Goal: Information Seeking & Learning: Learn about a topic

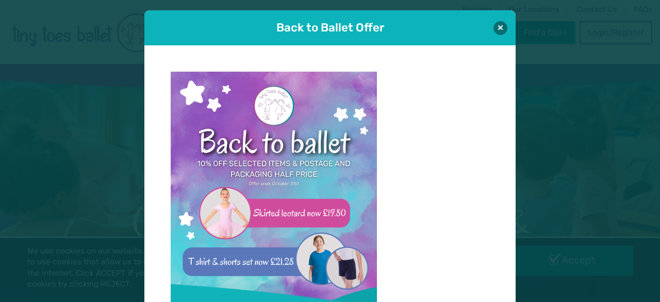
scroll to position [10, 0]
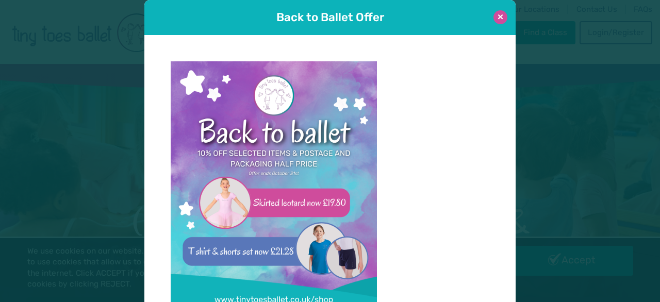
click at [495, 18] on button at bounding box center [501, 17] width 14 height 14
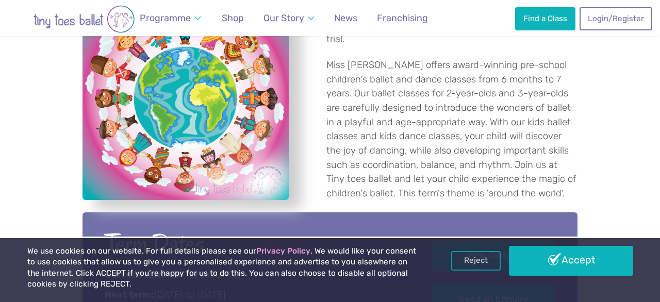
scroll to position [462, 0]
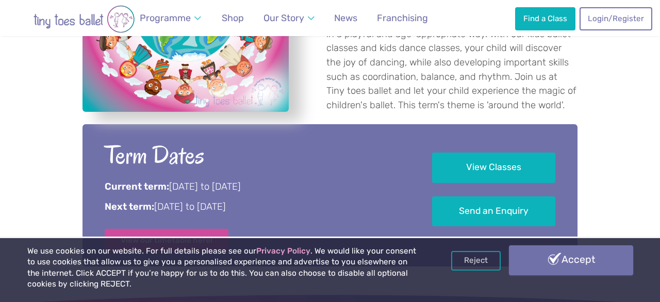
click at [551, 265] on link "Accept" at bounding box center [571, 260] width 124 height 30
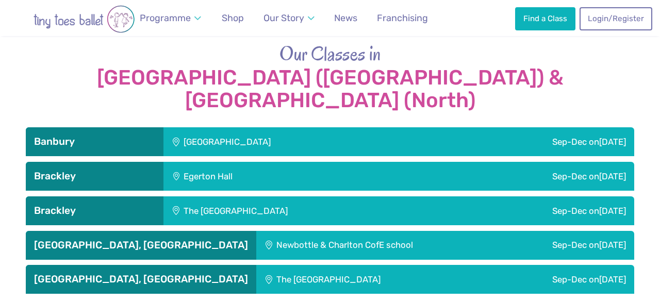
scroll to position [1122, 0]
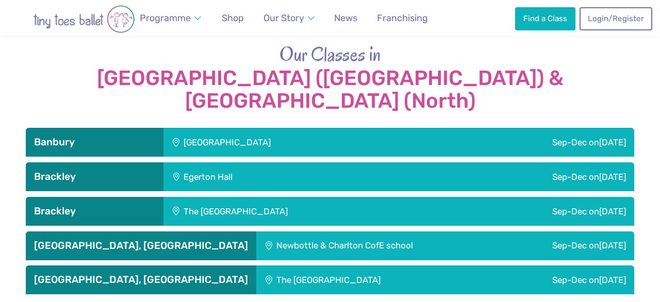
click at [566, 266] on div "Sep-Dec [DATE]" at bounding box center [557, 280] width 153 height 29
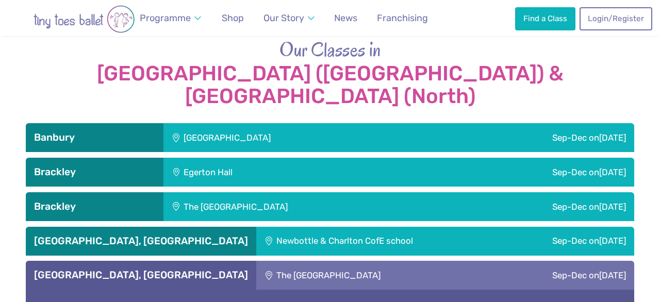
scroll to position [1128, 0]
